Goal: Navigation & Orientation: Find specific page/section

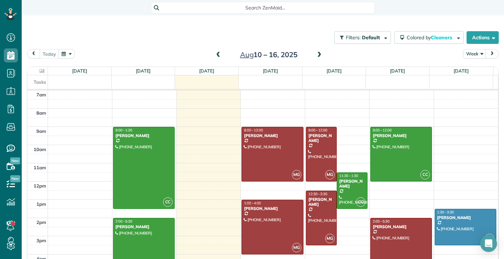
scroll to position [8, 0]
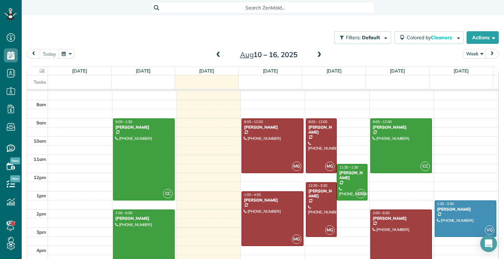
click at [316, 52] on span at bounding box center [319, 55] width 8 height 6
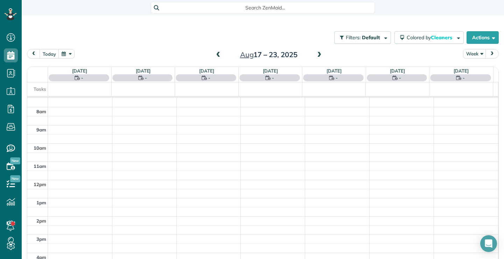
scroll to position [0, 0]
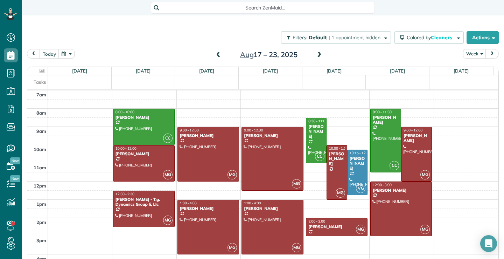
click at [215, 55] on span at bounding box center [218, 55] width 8 height 6
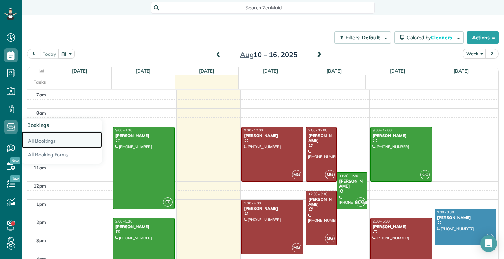
click at [47, 141] on link "All Bookings" at bounding box center [62, 140] width 80 height 16
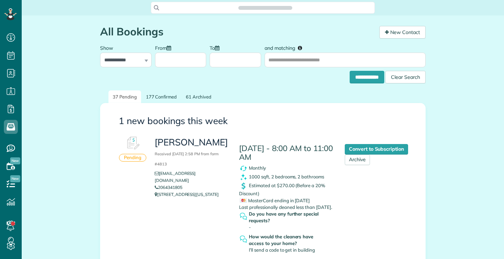
scroll to position [3, 3]
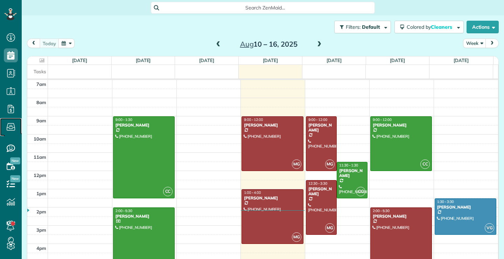
scroll to position [3, 3]
click at [12, 128] on use at bounding box center [11, 126] width 8 height 7
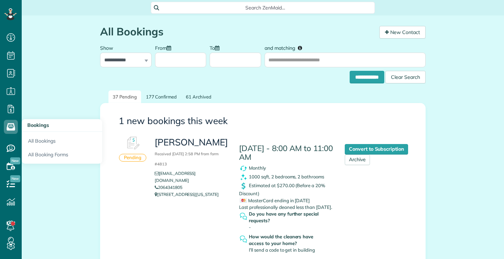
scroll to position [3, 3]
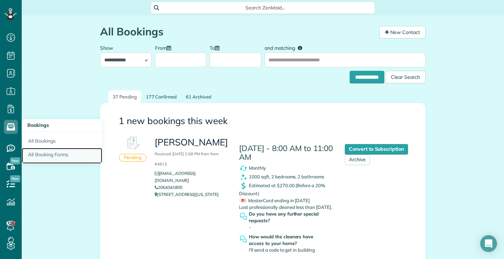
click at [47, 154] on link "All Booking Forms" at bounding box center [62, 156] width 80 height 16
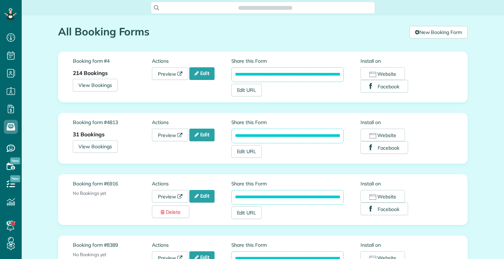
scroll to position [3, 3]
click at [163, 136] on link "Preview" at bounding box center [170, 134] width 36 height 13
